Goal: Task Accomplishment & Management: Manage account settings

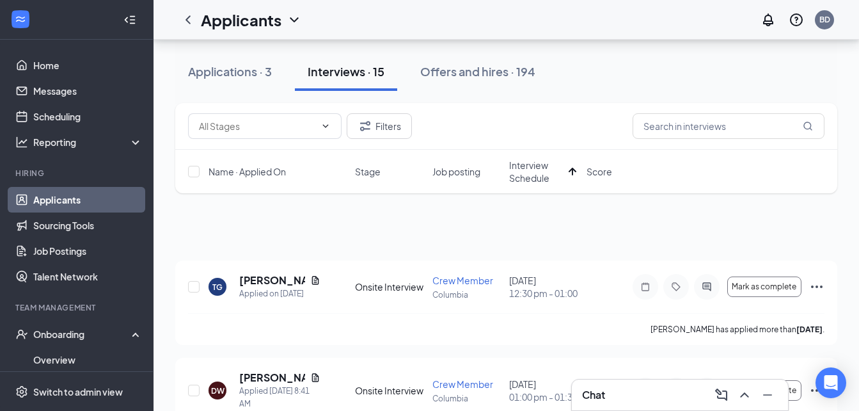
scroll to position [75, 0]
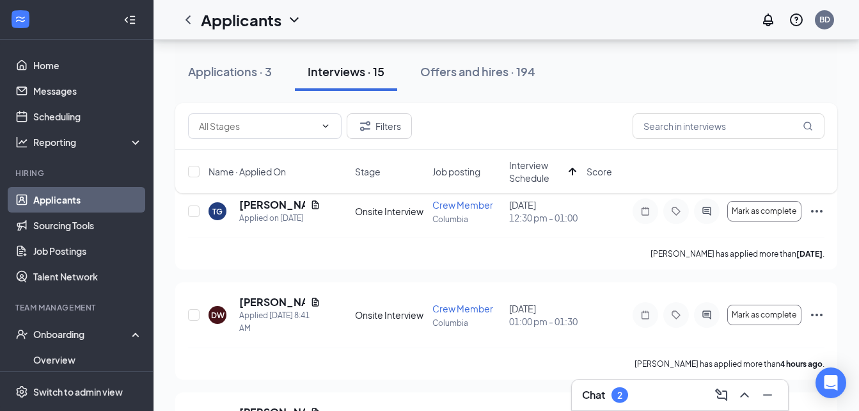
click at [700, 85] on div "Applications · 3 Interviews · 15 Offers and hires · 194" at bounding box center [506, 71] width 662 height 38
click at [349, 74] on div "Interviews · 15" at bounding box center [346, 71] width 77 height 16
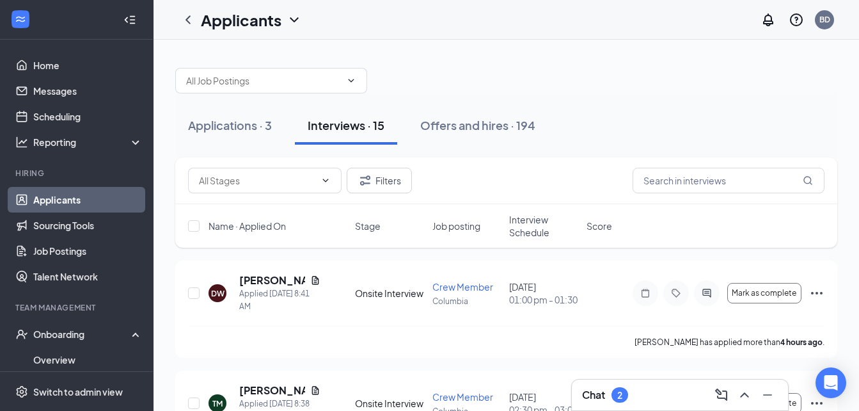
click at [519, 236] on span "Interview Schedule" at bounding box center [544, 226] width 70 height 26
click at [566, 230] on icon "ArrowDown" at bounding box center [572, 225] width 15 height 15
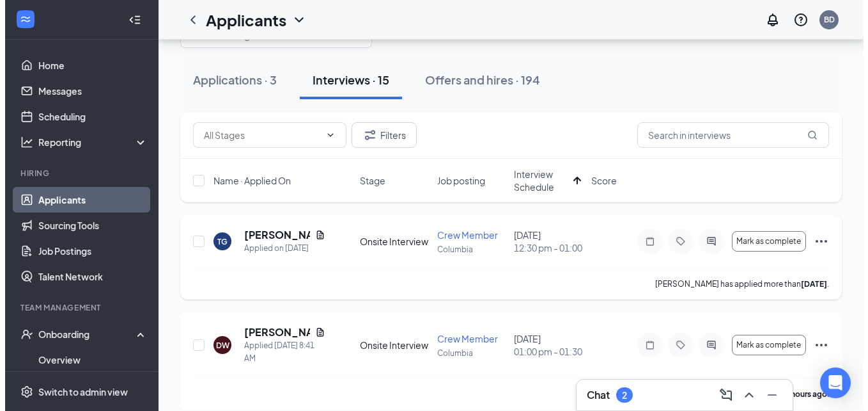
scroll to position [46, 0]
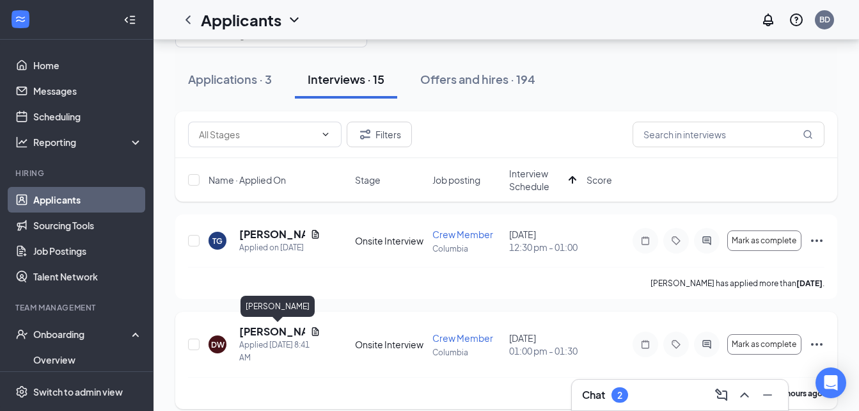
click at [270, 327] on h5 "[PERSON_NAME]" at bounding box center [272, 331] width 66 height 14
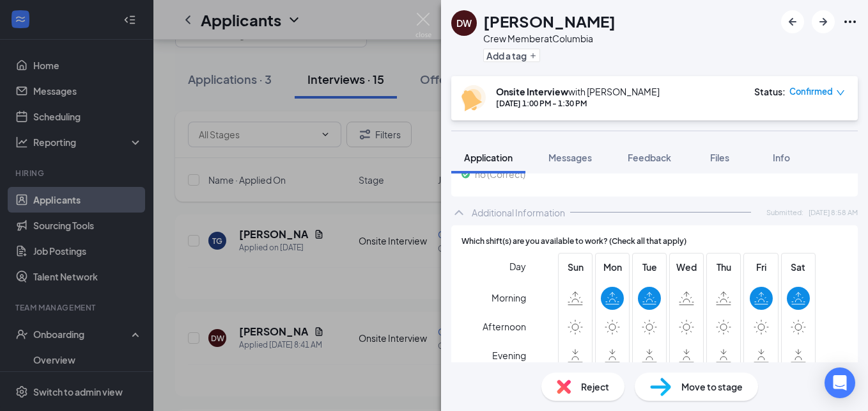
scroll to position [676, 0]
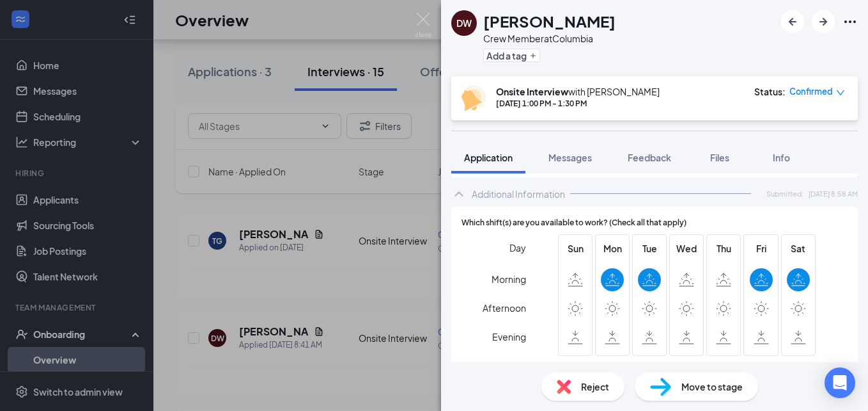
scroll to position [58, 0]
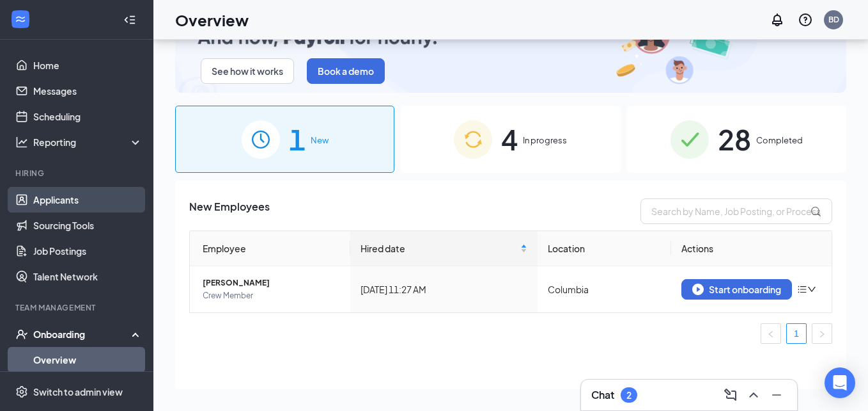
click at [54, 207] on link "Applicants" at bounding box center [87, 200] width 109 height 26
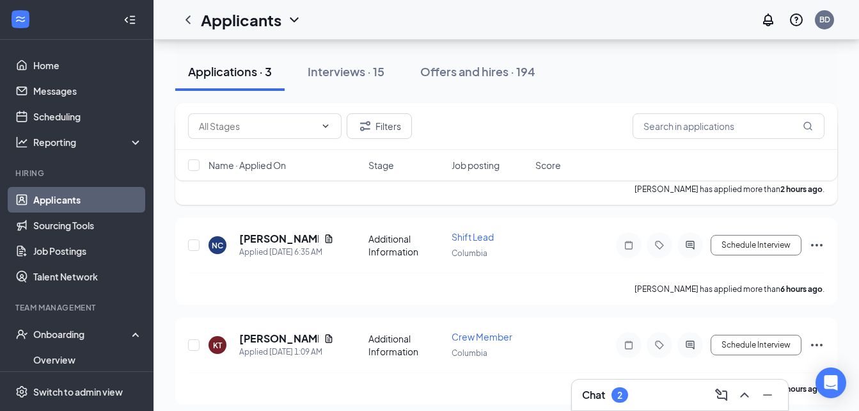
scroll to position [139, 0]
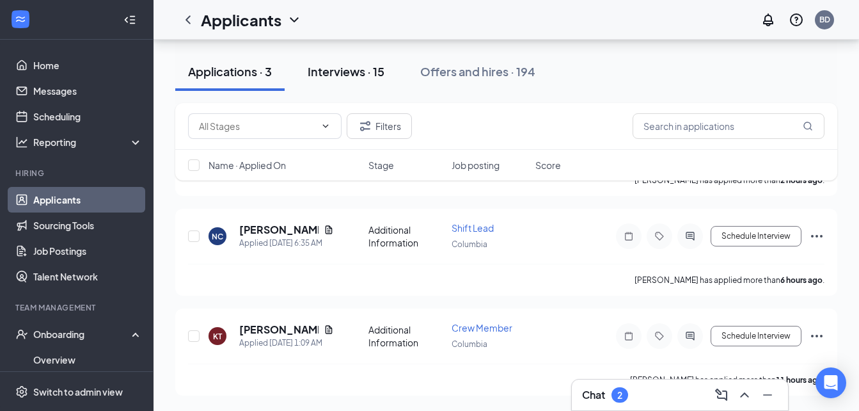
click at [333, 77] on div "Interviews · 15" at bounding box center [346, 71] width 77 height 16
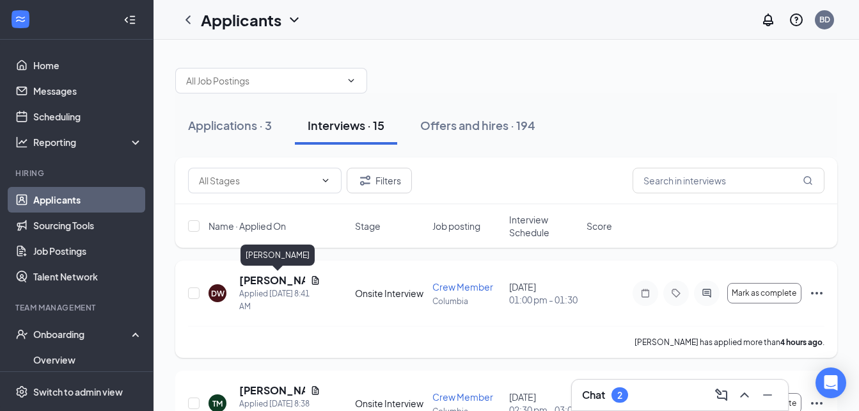
click at [251, 281] on h5 "[PERSON_NAME]" at bounding box center [272, 280] width 66 height 14
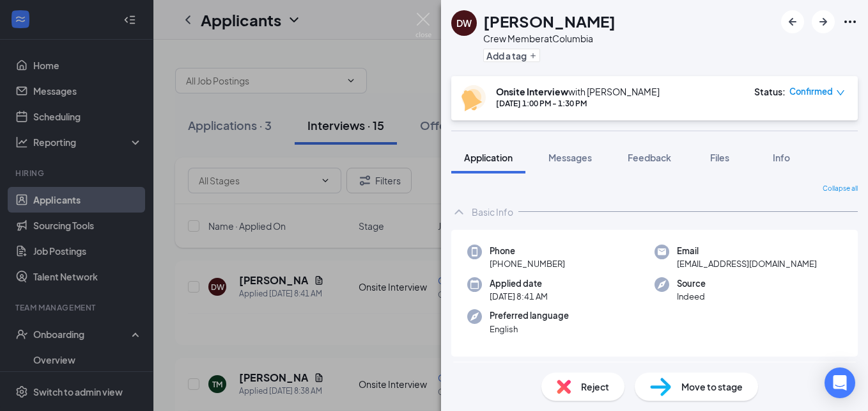
click at [711, 384] on span "Move to stage" at bounding box center [712, 386] width 61 height 14
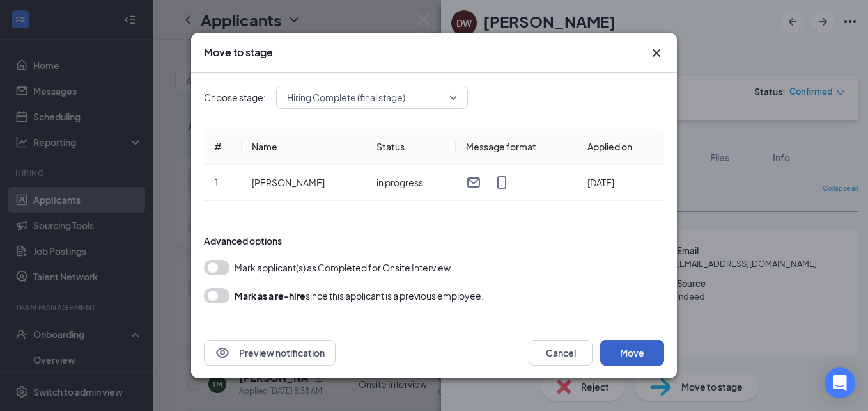
click at [638, 349] on button "Move" at bounding box center [633, 353] width 64 height 26
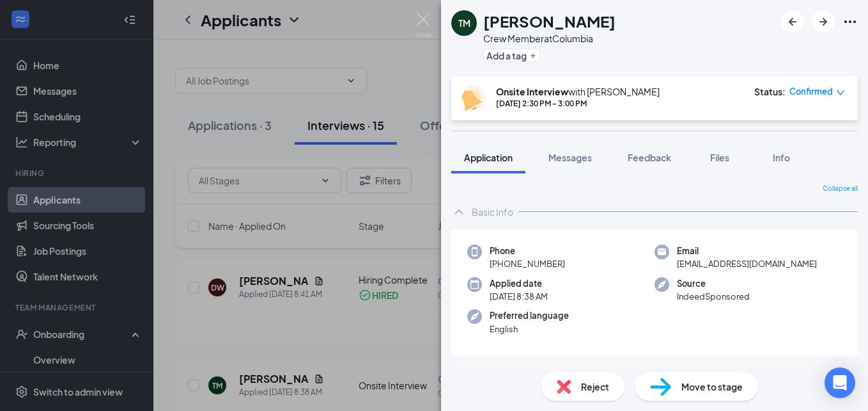
click at [271, 283] on div "TM [PERSON_NAME] Crew Member at Columbia Add a tag Onsite Interview with [PERSO…" at bounding box center [434, 205] width 868 height 411
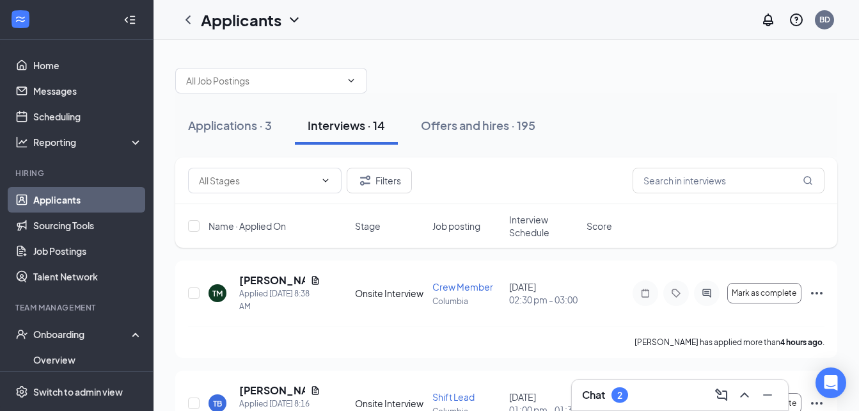
click at [652, 395] on div "Chat 2" at bounding box center [680, 394] width 196 height 20
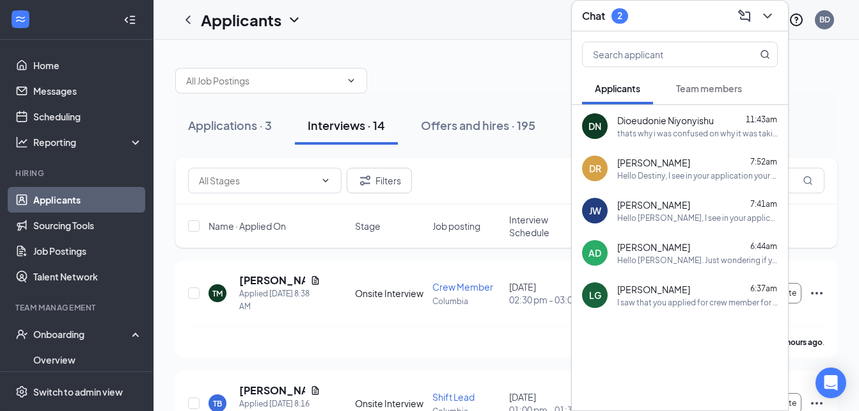
click at [700, 82] on span "Team members" at bounding box center [709, 88] width 66 height 12
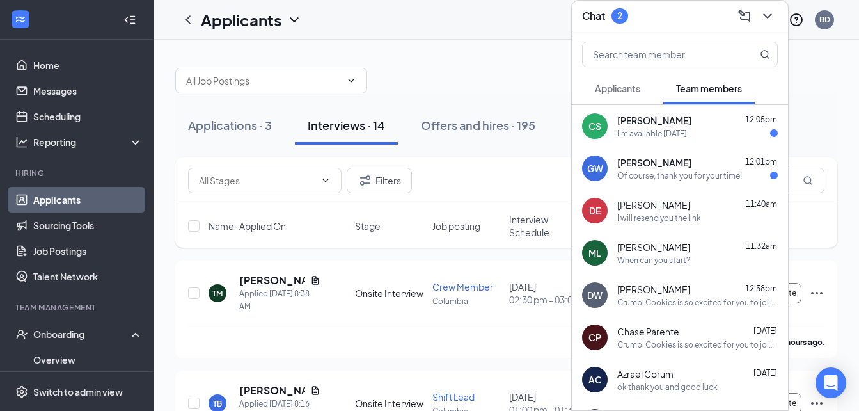
click at [661, 283] on span "[PERSON_NAME]" at bounding box center [653, 289] width 73 height 13
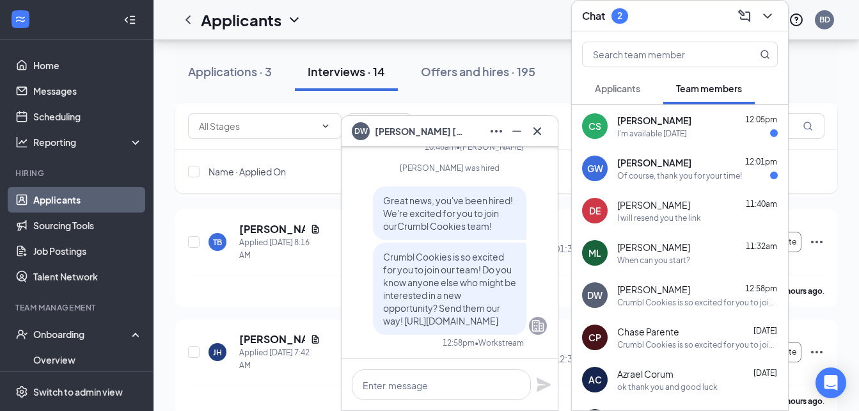
scroll to position [162, 0]
